Goal: Information Seeking & Learning: Understand process/instructions

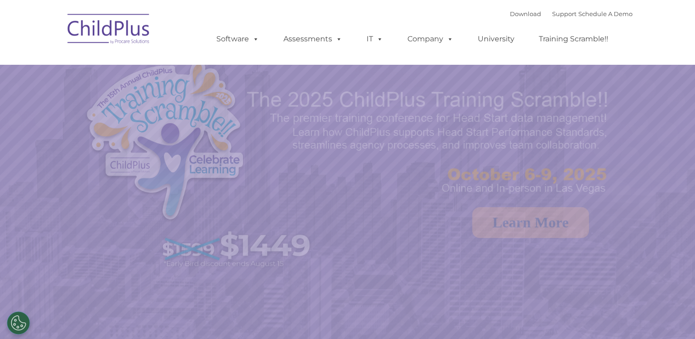
select select "MEDIUM"
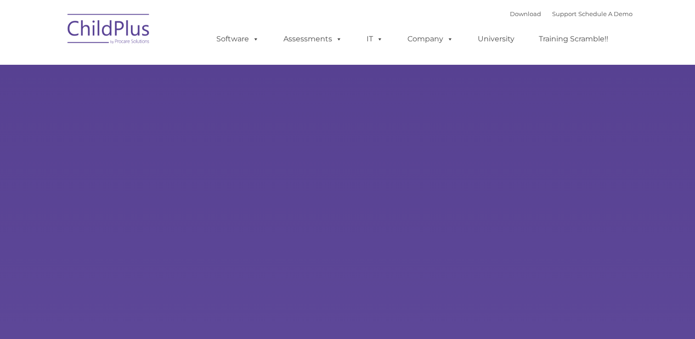
type input ""
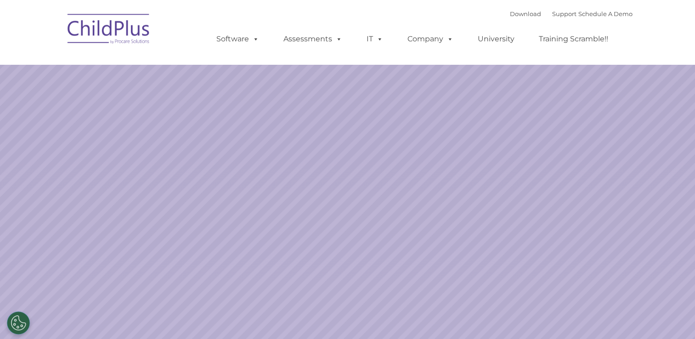
select select "MEDIUM"
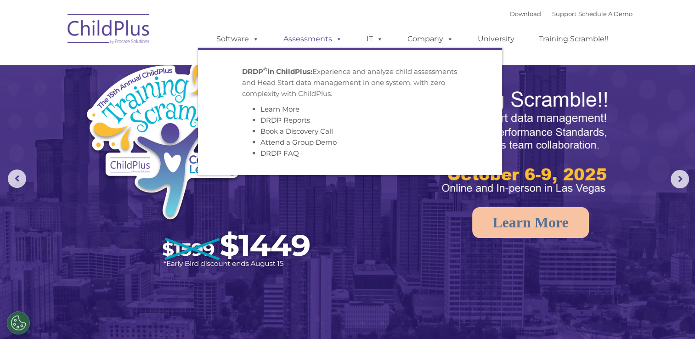
click at [329, 41] on link "Assessments" at bounding box center [312, 39] width 77 height 18
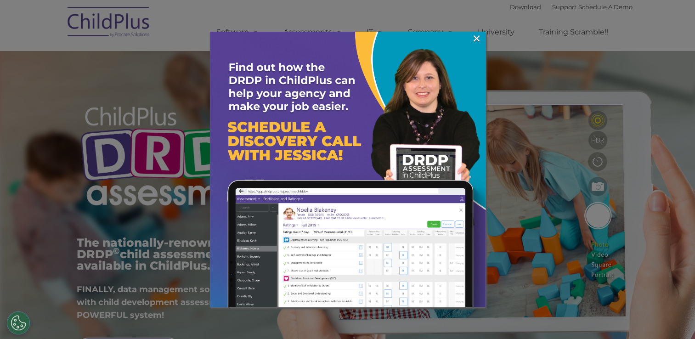
click at [592, 42] on div at bounding box center [347, 169] width 695 height 339
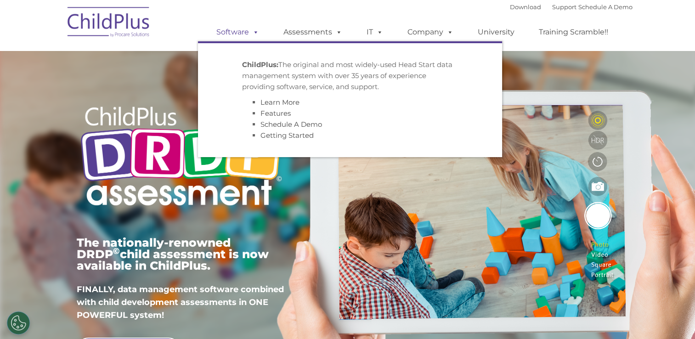
click at [240, 35] on link "Software" at bounding box center [237, 32] width 61 height 18
click at [272, 136] on link "Getting Started" at bounding box center [287, 135] width 53 height 9
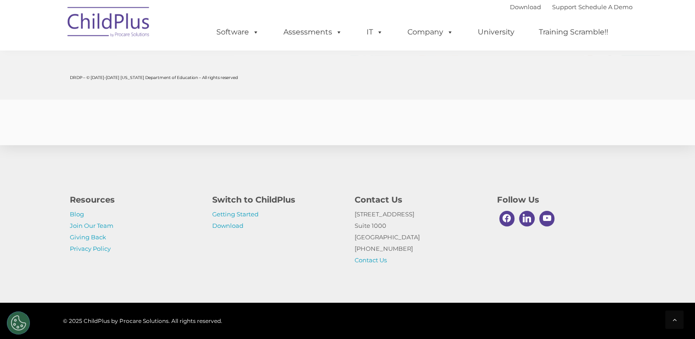
scroll to position [3615, 0]
drag, startPoint x: 255, startPoint y: 289, endPoint x: 241, endPoint y: 280, distance: 17.3
click at [241, 280] on div "Resources Blog Join Our Team Giving Back Privacy Policy Switch to ChildPlus Get…" at bounding box center [347, 223] width 695 height 160
drag, startPoint x: 241, startPoint y: 280, endPoint x: 195, endPoint y: 278, distance: 45.5
click at [195, 278] on div "Resources Blog Join Our Team Giving Back Privacy Policy Switch to ChildPlus Get…" at bounding box center [347, 223] width 695 height 160
